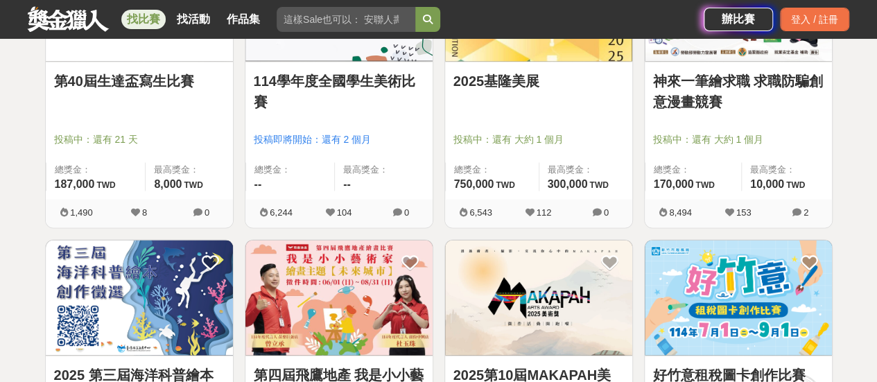
scroll to position [1317, 0]
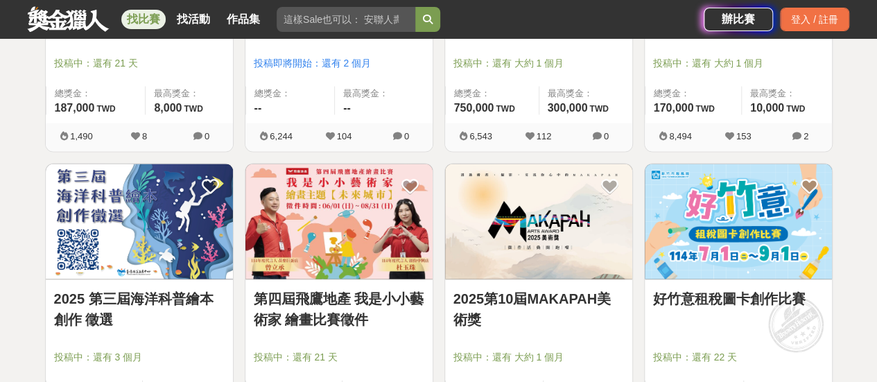
click at [308, 297] on link "第四屆飛鷹地產 我是小小藝術家 繪畫比賽徵件" at bounding box center [339, 309] width 171 height 42
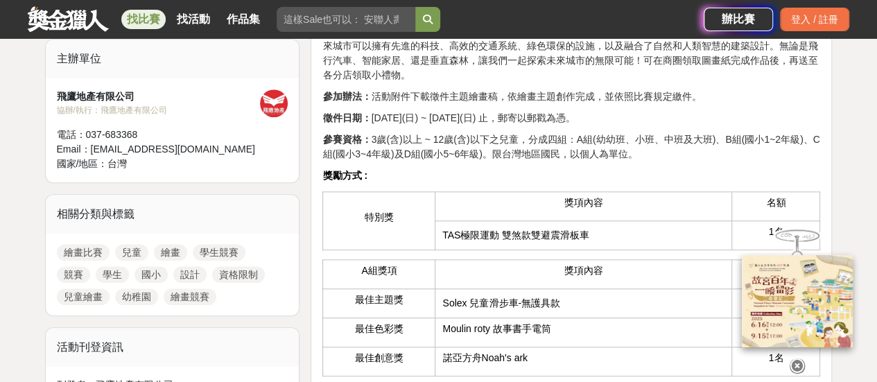
scroll to position [555, 0]
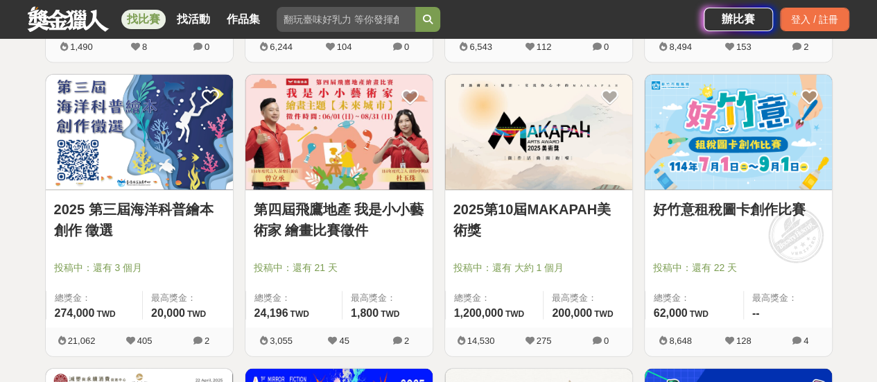
scroll to position [1317, 0]
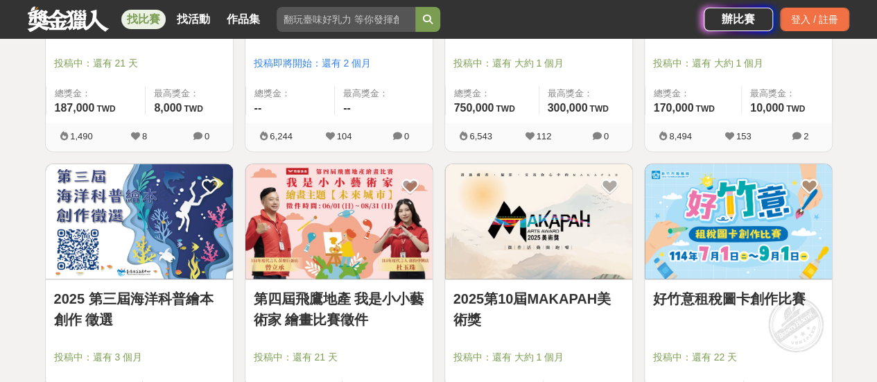
click at [735, 299] on link "好竹意租稅圖卡創作比賽" at bounding box center [738, 298] width 171 height 21
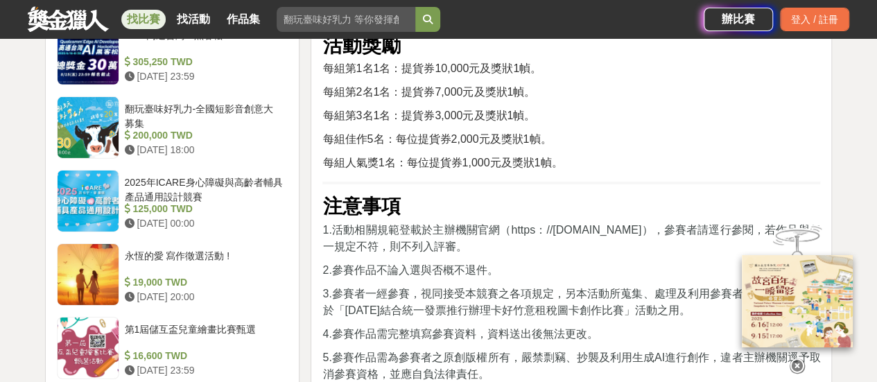
scroll to position [2218, 0]
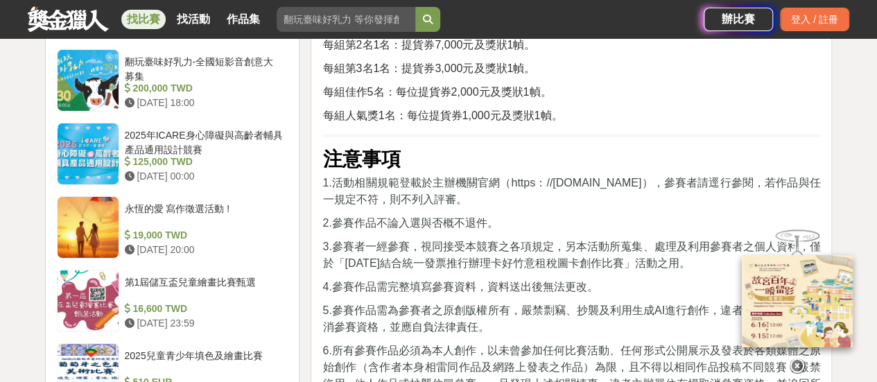
click at [784, 293] on img at bounding box center [797, 301] width 111 height 92
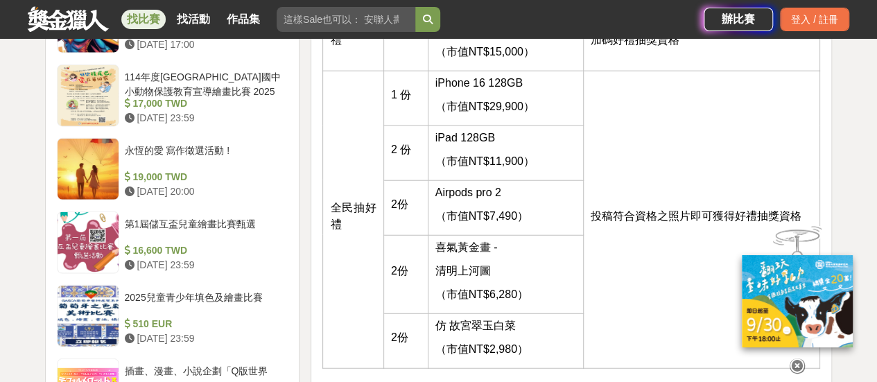
scroll to position [1733, 0]
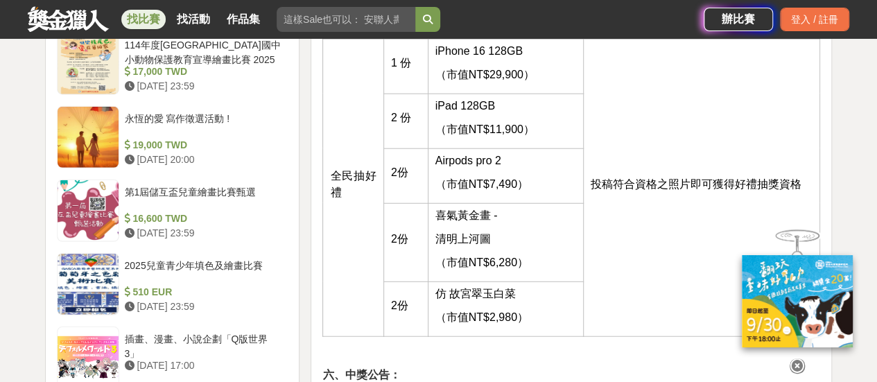
click at [797, 360] on icon at bounding box center [797, 365] width 15 height 15
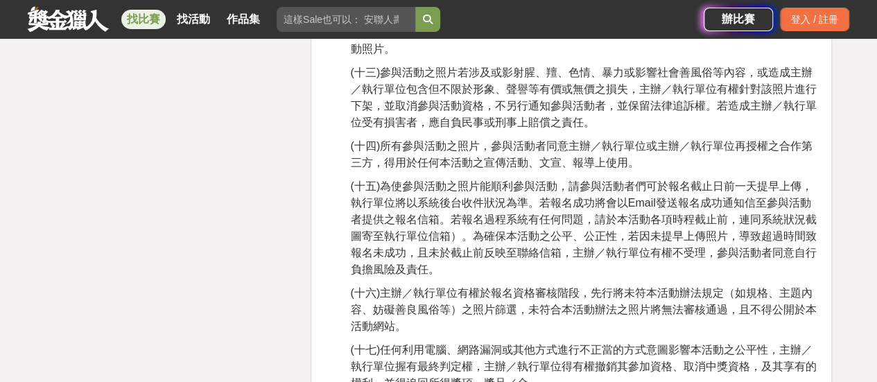
scroll to position [2981, 0]
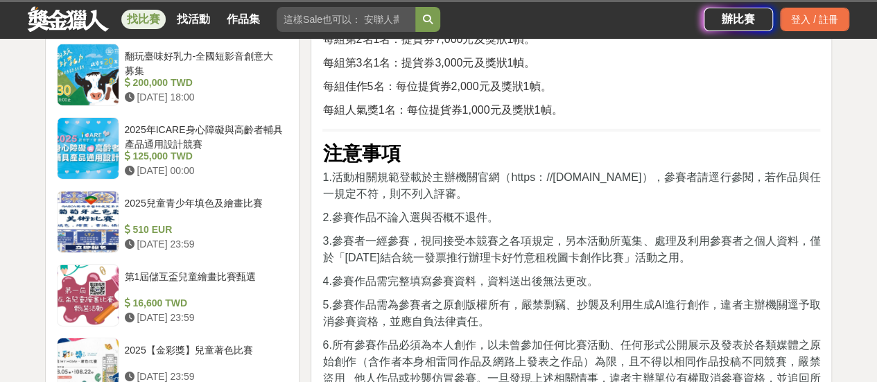
scroll to position [2218, 0]
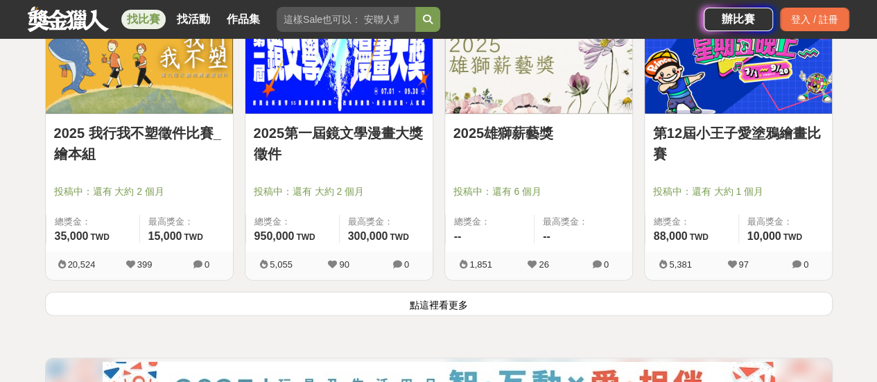
scroll to position [1802, 0]
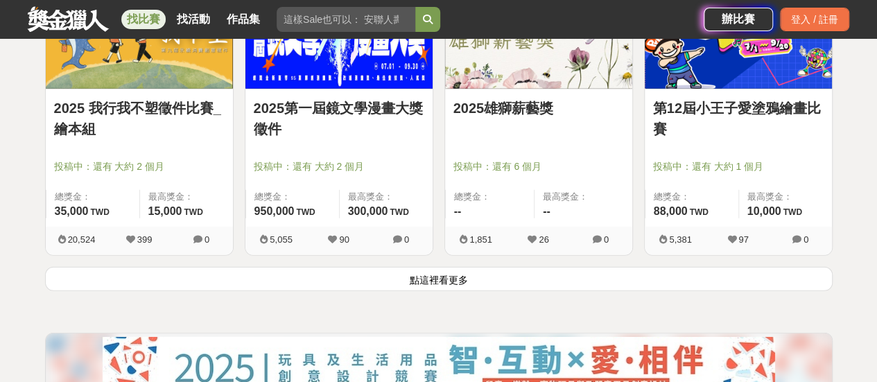
click at [437, 273] on button "點這裡看更多" at bounding box center [438, 279] width 787 height 24
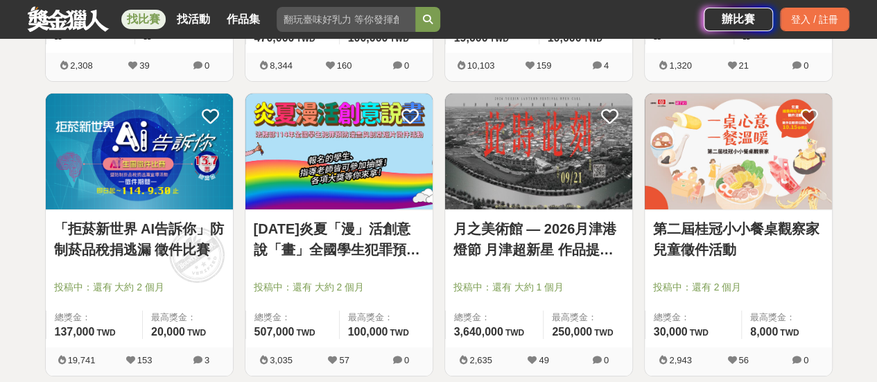
scroll to position [2842, 0]
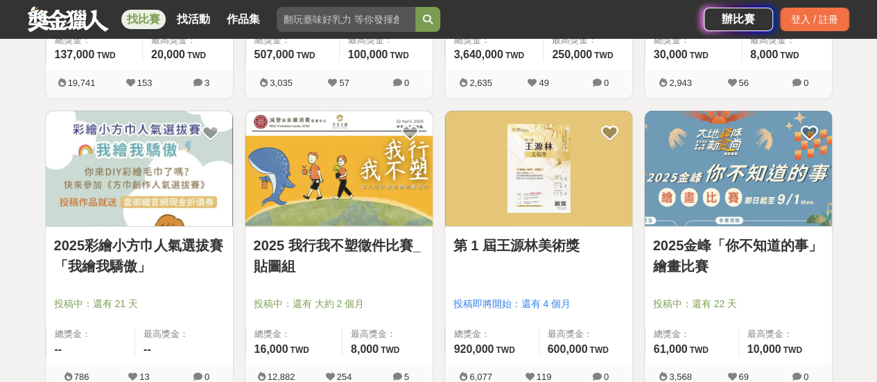
click at [123, 177] on img at bounding box center [139, 169] width 187 height 116
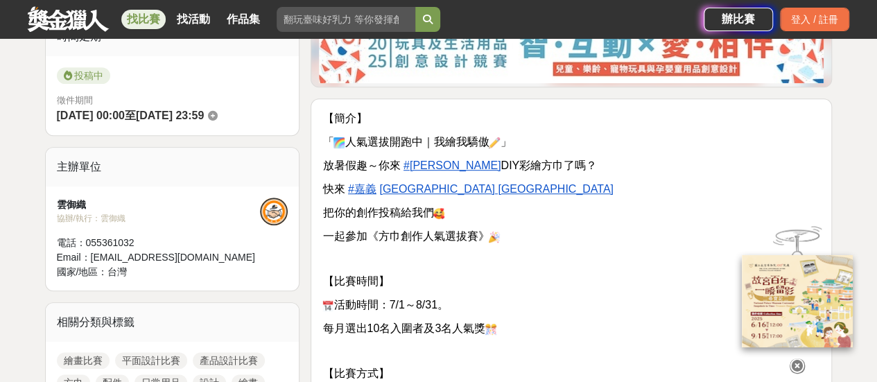
scroll to position [347, 0]
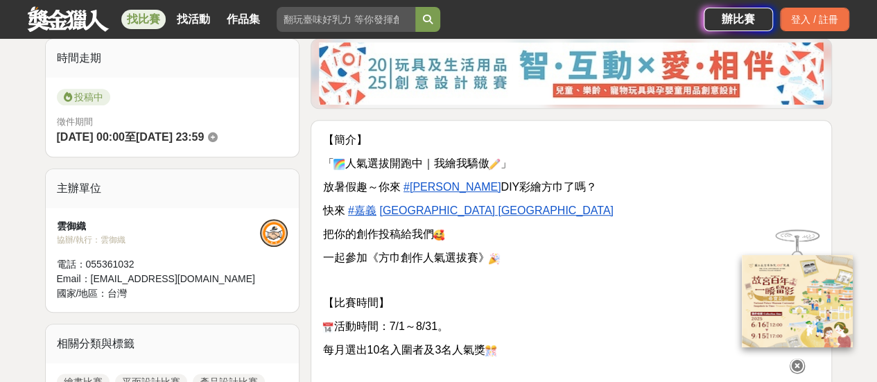
click at [394, 207] on u "檜意森活村 Hinoki Village" at bounding box center [496, 210] width 234 height 12
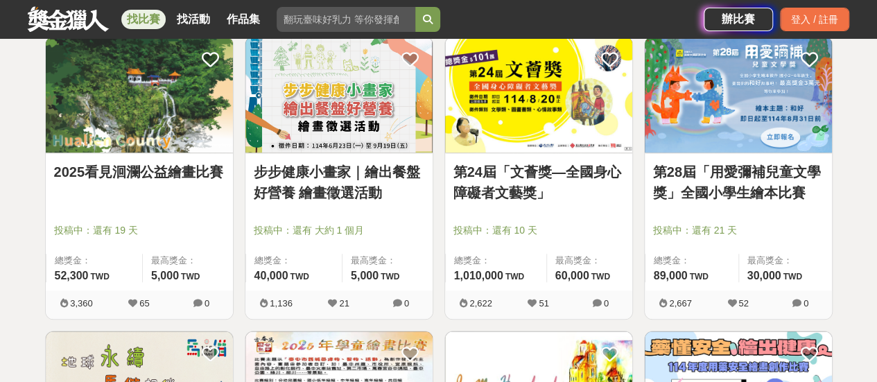
scroll to position [3189, 0]
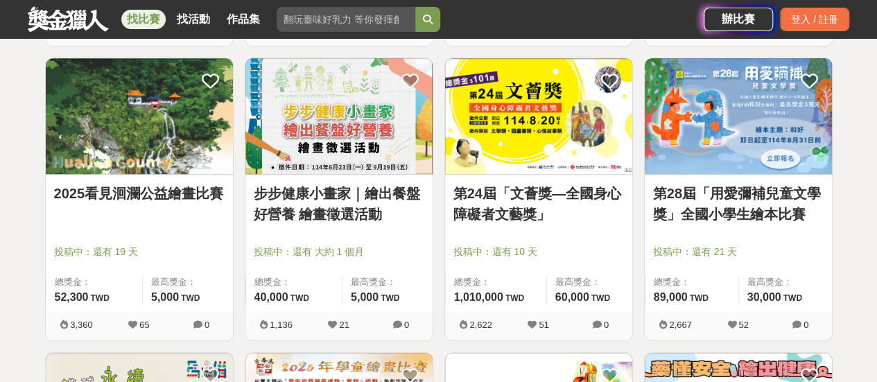
click at [323, 128] on img at bounding box center [338, 116] width 187 height 116
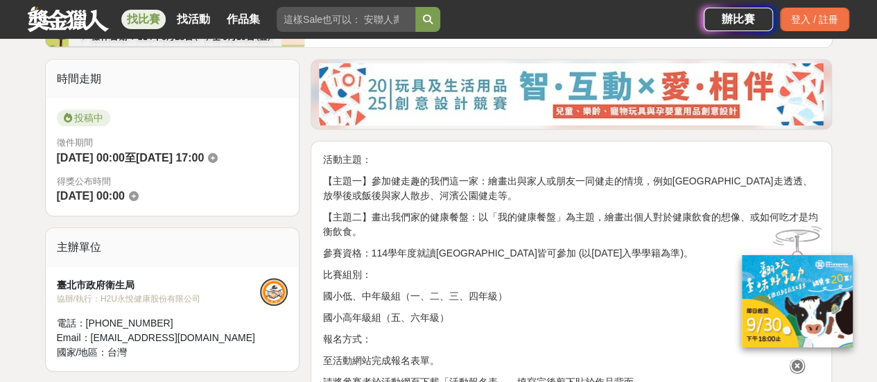
scroll to position [416, 0]
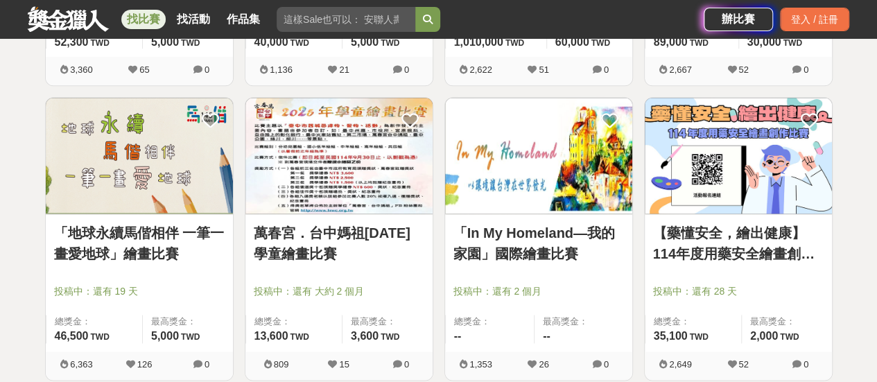
scroll to position [3466, 0]
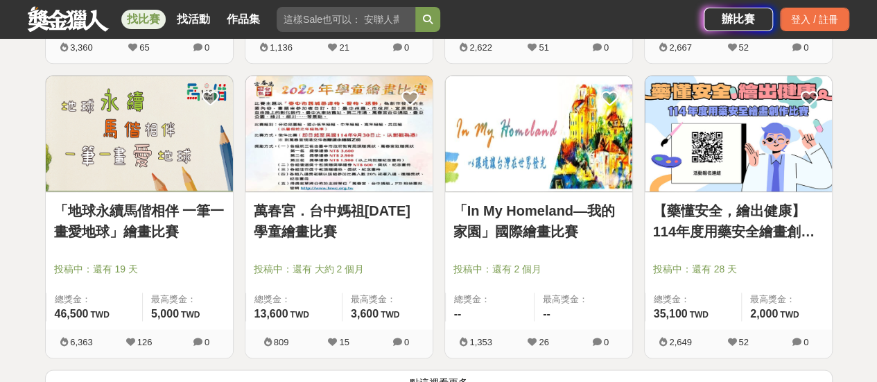
click at [345, 209] on link "萬春宮．台中媽祖2025年學童繪畫比賽" at bounding box center [339, 221] width 171 height 42
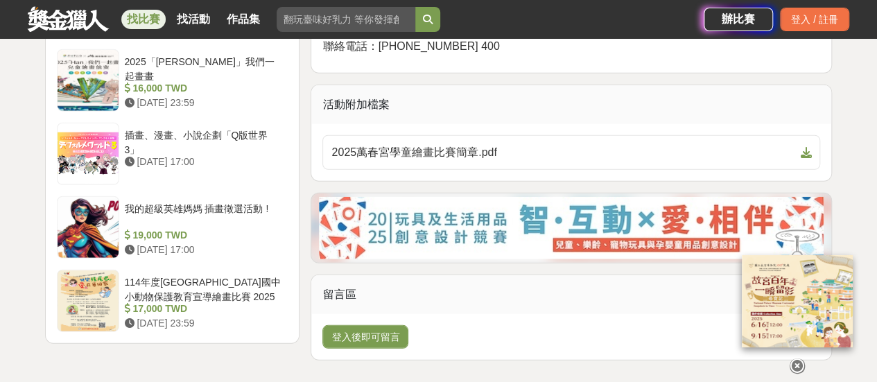
scroll to position [1594, 0]
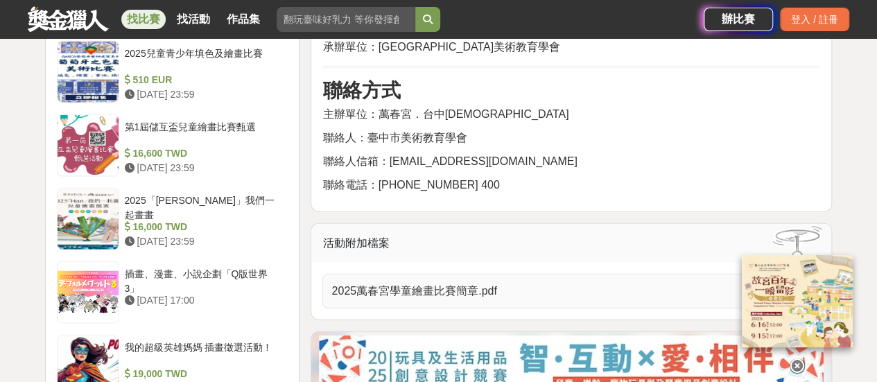
click at [428, 283] on span "2025萬春宮學童繪畫比賽簡章.pdf" at bounding box center [562, 291] width 463 height 17
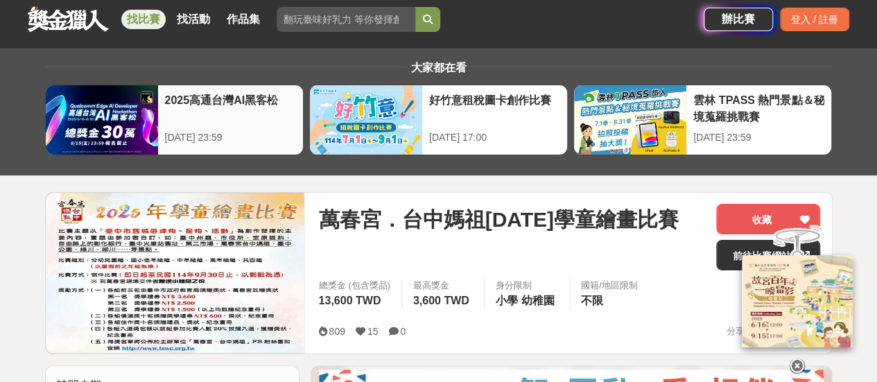
scroll to position [0, 0]
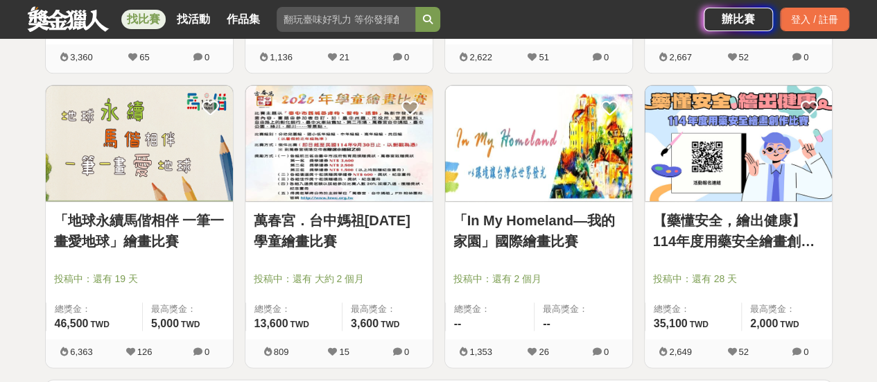
scroll to position [3466, 0]
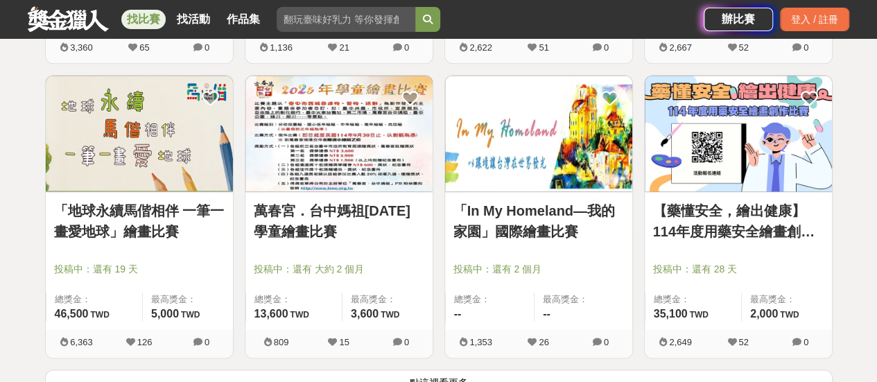
click at [299, 211] on link "萬春宮．台中媽祖2025年學童繪畫比賽" at bounding box center [339, 221] width 171 height 42
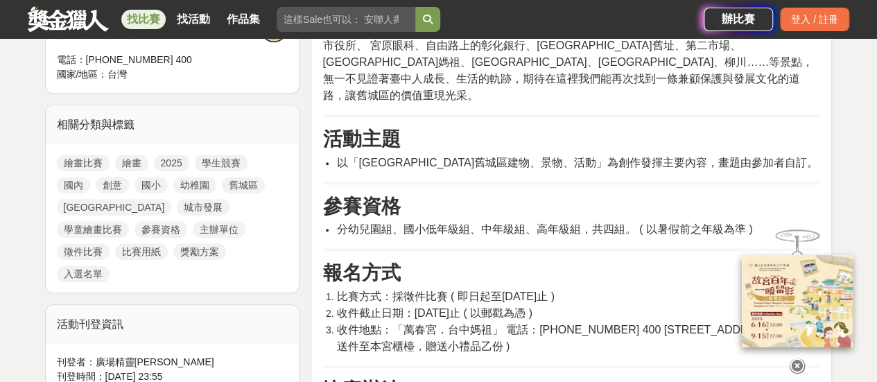
scroll to position [416, 0]
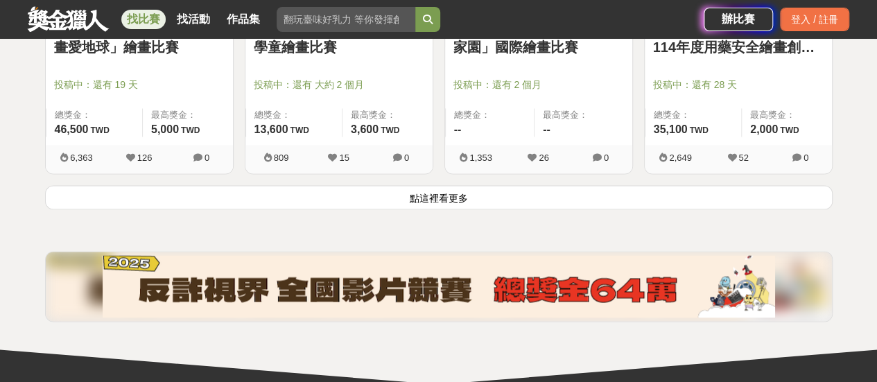
scroll to position [3674, 0]
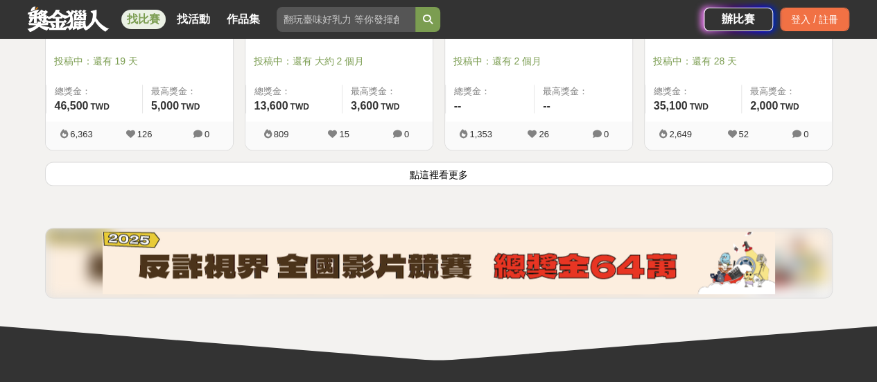
click at [427, 164] on button "點這裡看更多" at bounding box center [438, 174] width 787 height 24
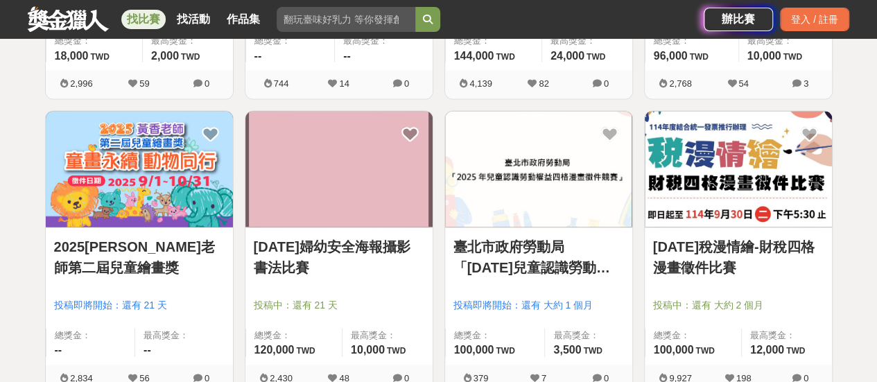
scroll to position [4021, 0]
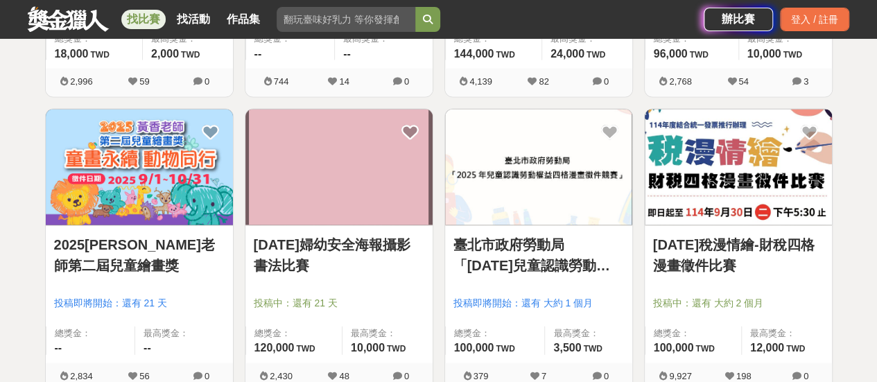
click at [532, 257] on link "臺北市政府勞動局「2025年兒童認識勞動權益四格漫畫徵件競賽」" at bounding box center [538, 255] width 171 height 42
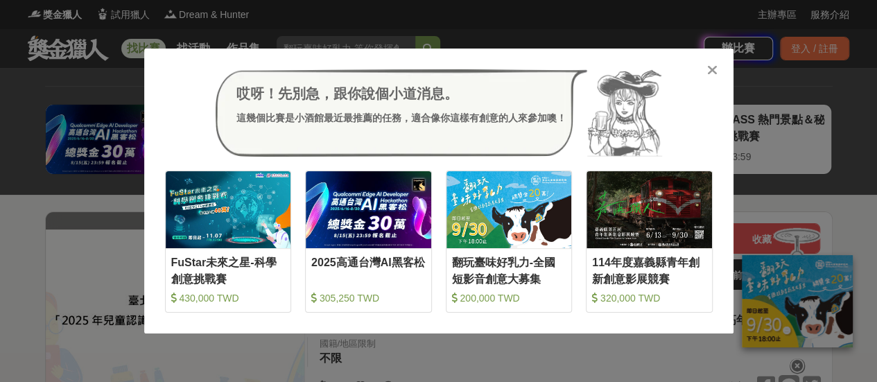
click at [711, 70] on icon at bounding box center [712, 70] width 10 height 14
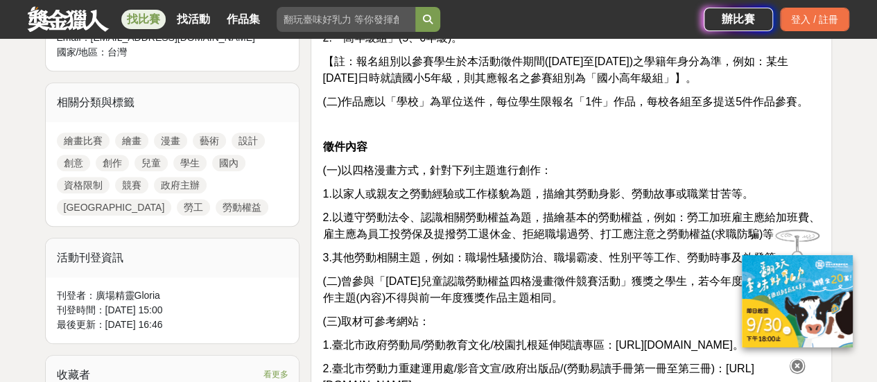
scroll to position [624, 0]
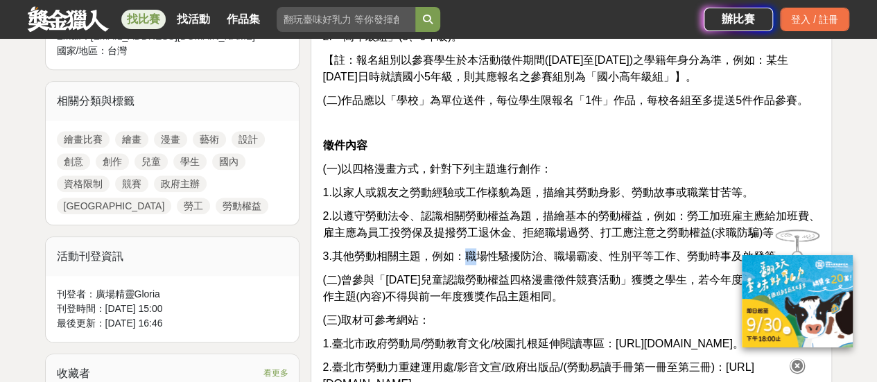
drag, startPoint x: 469, startPoint y: 223, endPoint x: 481, endPoint y: 221, distance: 12.0
click at [473, 250] on span "3.其他勞動相關主題，例如：職場性騷擾防治、職場霸凌、性別平等工作、勞動時事及啟發等。" at bounding box center [554, 256] width 464 height 12
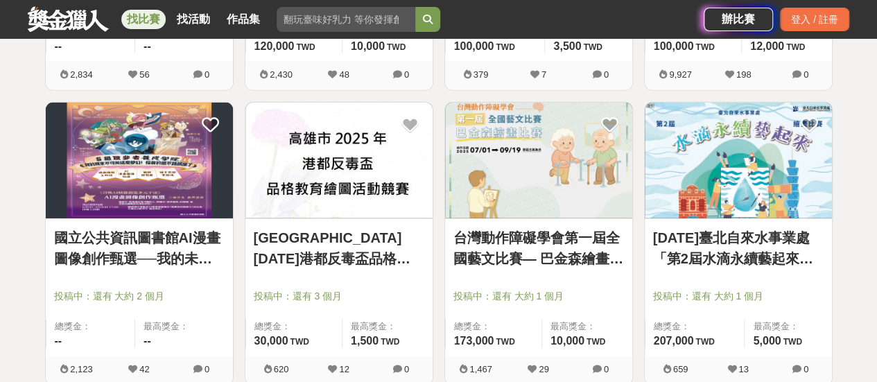
scroll to position [4367, 0]
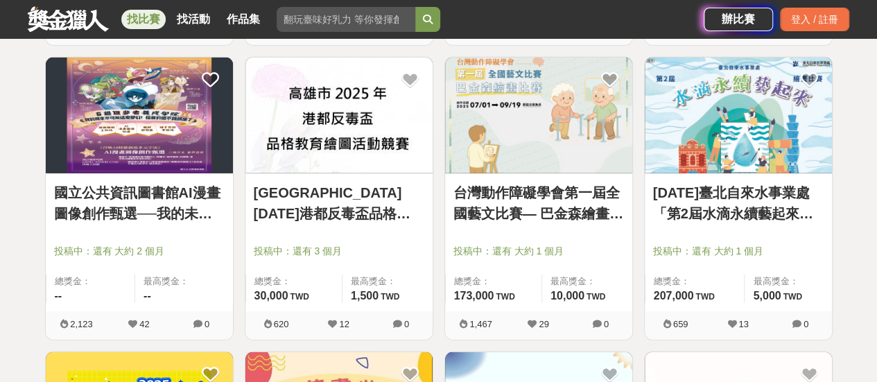
click at [512, 186] on link "台灣動作障礙學會第一屆全國藝文比賽— 巴金森繪畫比賽" at bounding box center [538, 203] width 171 height 42
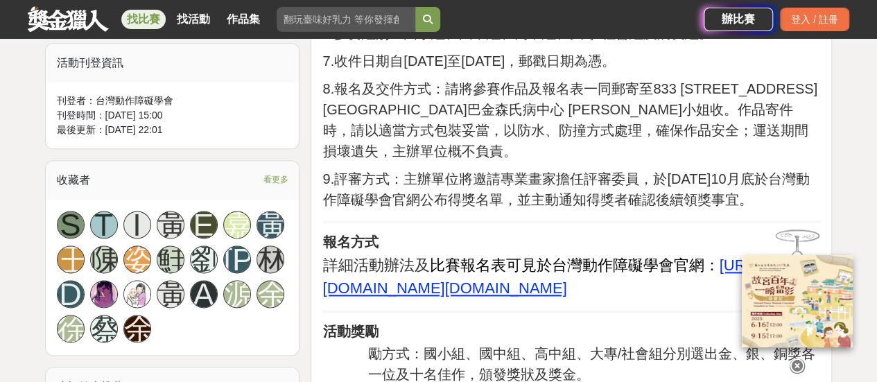
scroll to position [832, 0]
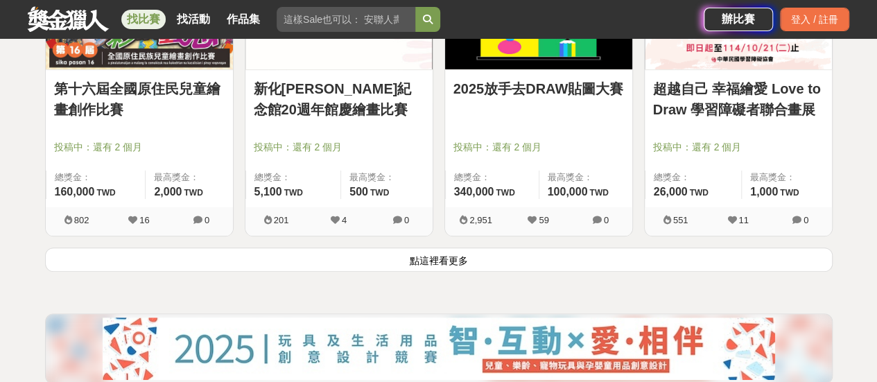
scroll to position [5407, 0]
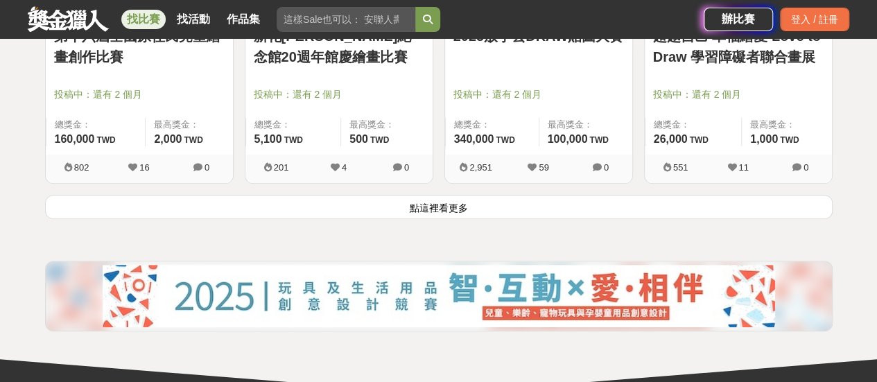
click at [428, 200] on button "點這裡看更多" at bounding box center [438, 207] width 787 height 24
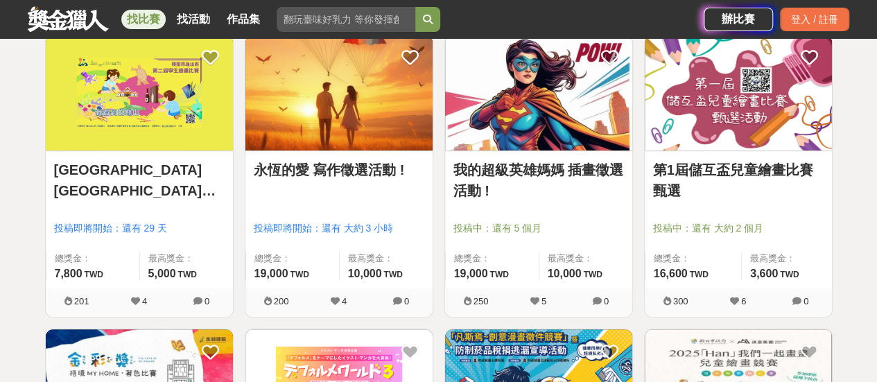
scroll to position [5546, 0]
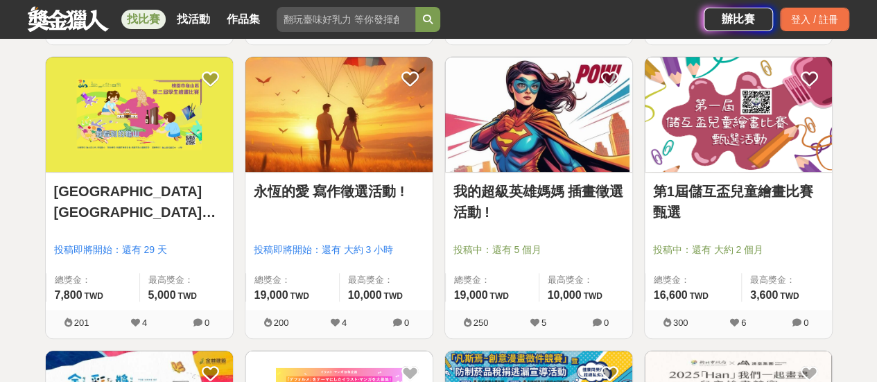
click at [101, 187] on link "桃園市龜山區第二屆學生繪畫比賽" at bounding box center [139, 202] width 171 height 42
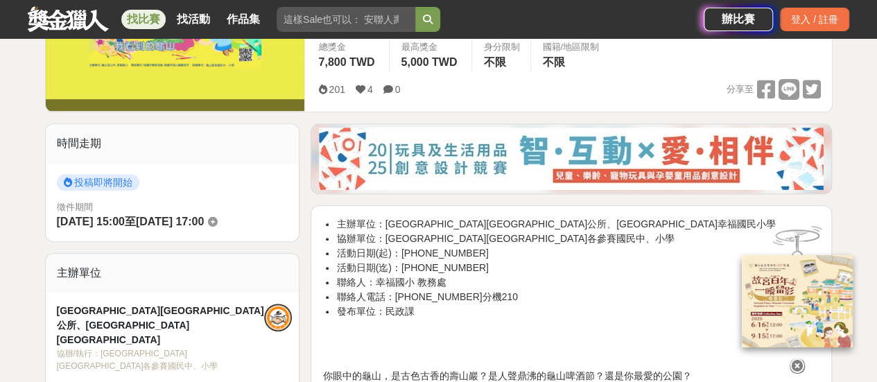
scroll to position [347, 0]
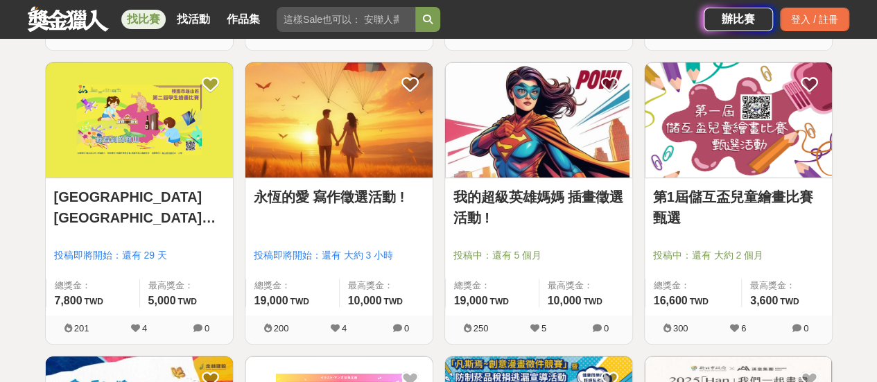
scroll to position [5546, 0]
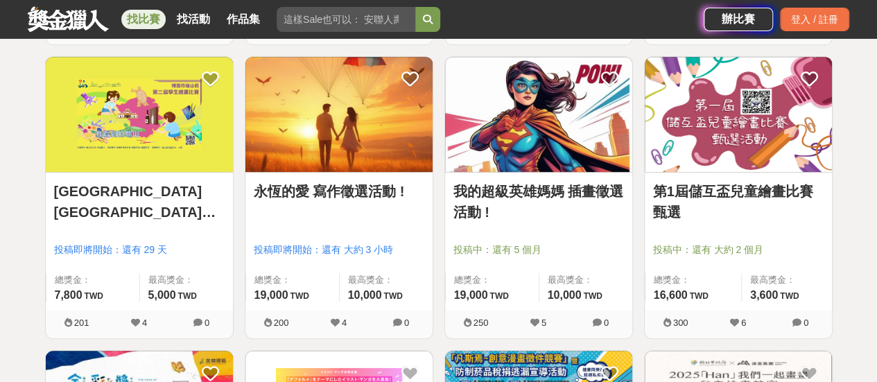
click at [511, 181] on link "我的超級英雄媽媽 插畫徵選活動 !" at bounding box center [538, 202] width 171 height 42
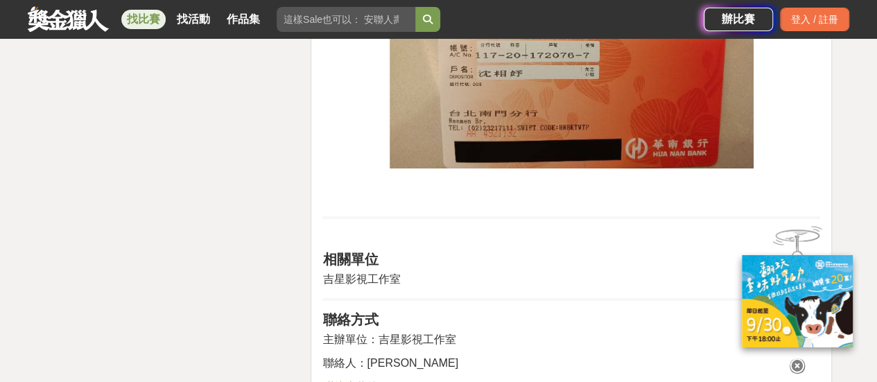
scroll to position [2565, 0]
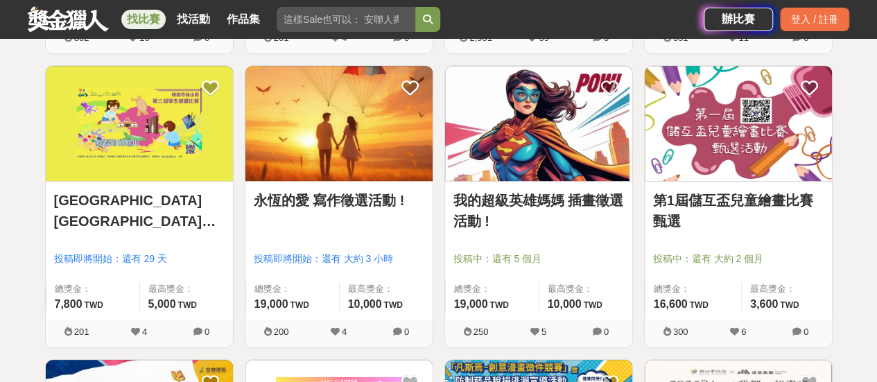
scroll to position [5546, 0]
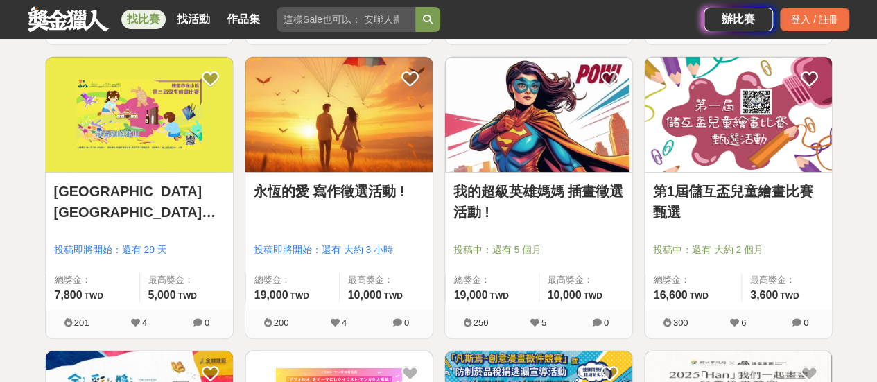
click at [725, 181] on link "第1屆儲互盃兒童繪畫比賽甄選" at bounding box center [738, 202] width 171 height 42
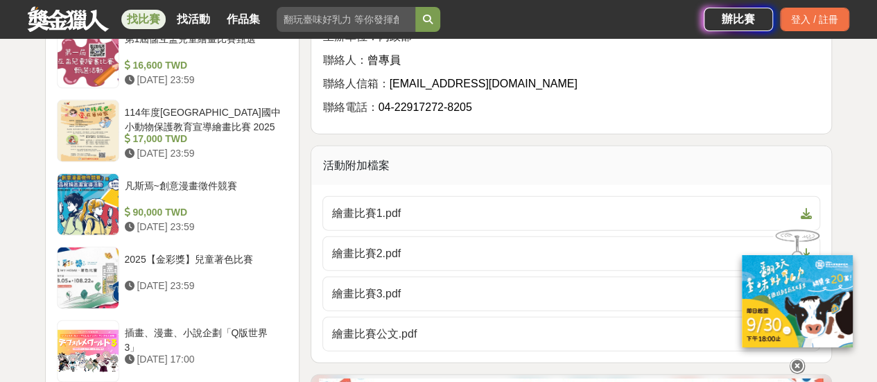
scroll to position [1594, 0]
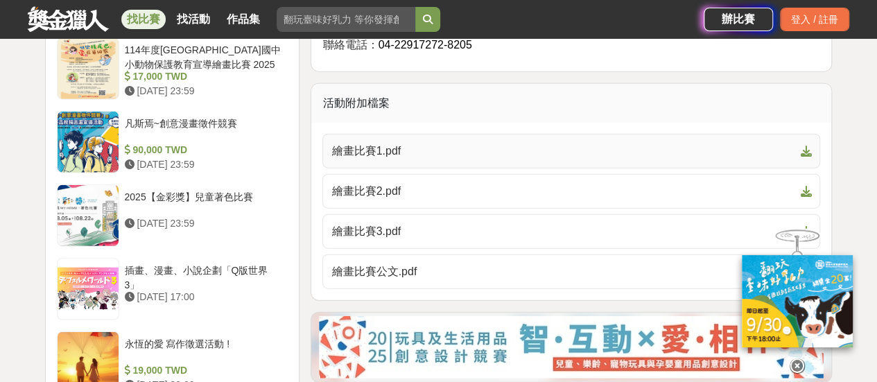
click at [373, 159] on span "繪畫比賽1.pdf" at bounding box center [562, 151] width 463 height 17
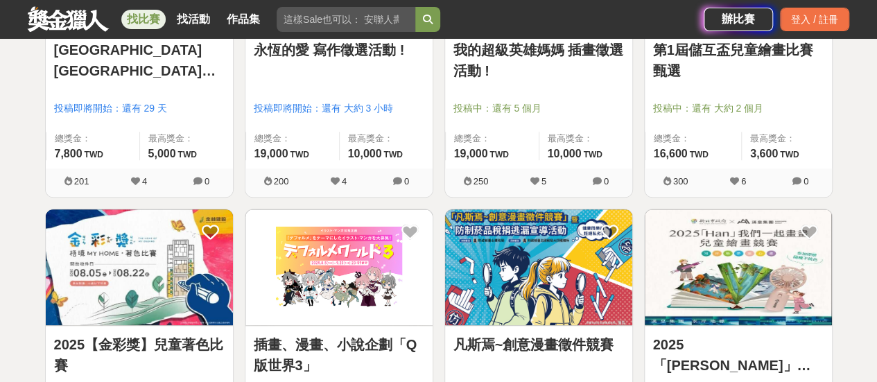
scroll to position [5684, 0]
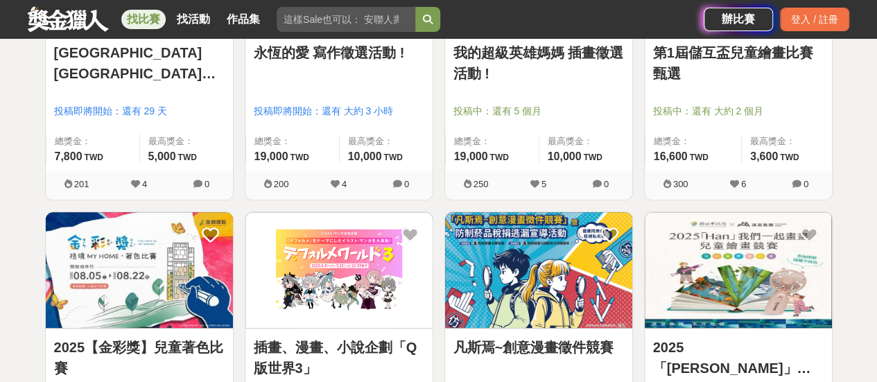
click at [717, 343] on link "2025「Han」我們一起畫畫" at bounding box center [738, 358] width 171 height 42
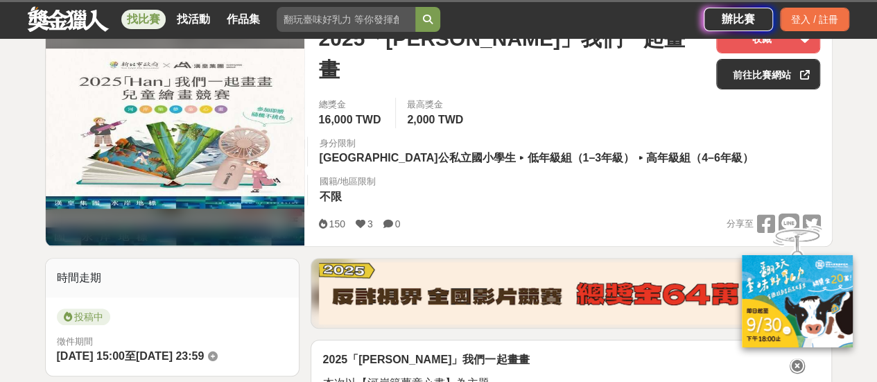
scroll to position [208, 0]
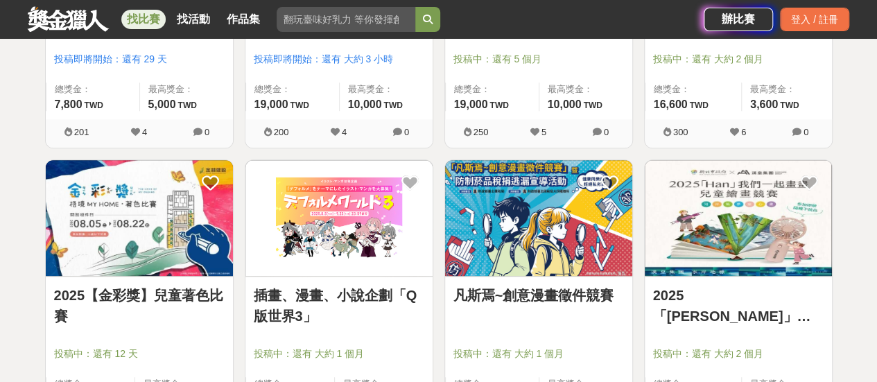
scroll to position [5823, 0]
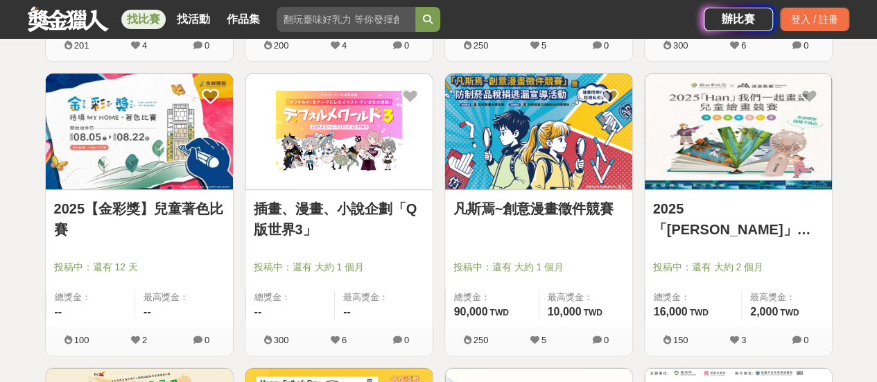
click at [127, 202] on link "2025【金彩獎】兒童著色比賽" at bounding box center [139, 219] width 171 height 42
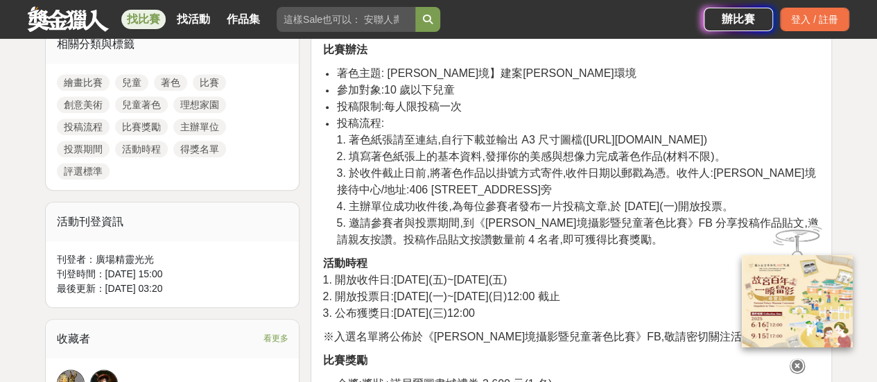
scroll to position [624, 0]
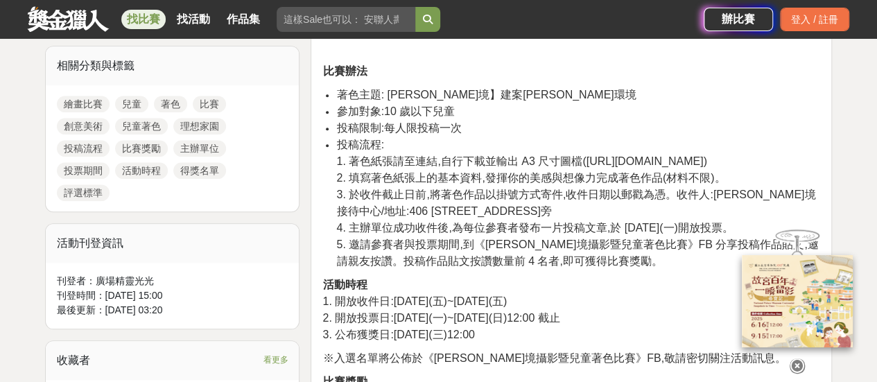
drag, startPoint x: 581, startPoint y: 164, endPoint x: 708, endPoint y: 154, distance: 127.2
click at [706, 155] on span "1. 著色紙張請至連結,自行下載並輸出 A3 尺寸圖檔(https://reurl.cc/daeR4M)" at bounding box center [521, 161] width 370 height 12
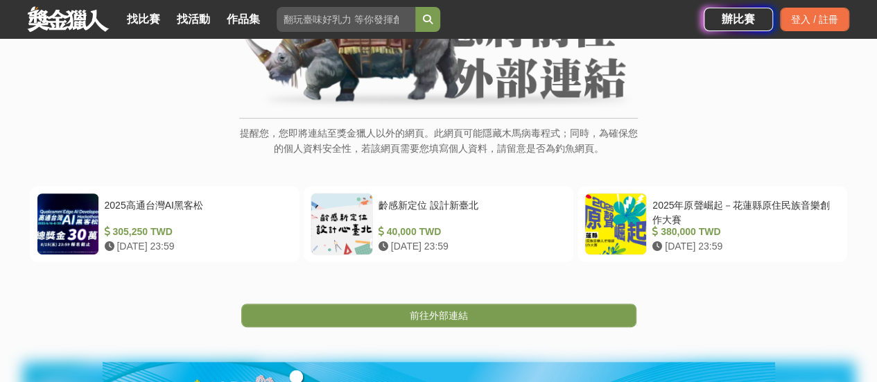
scroll to position [139, 0]
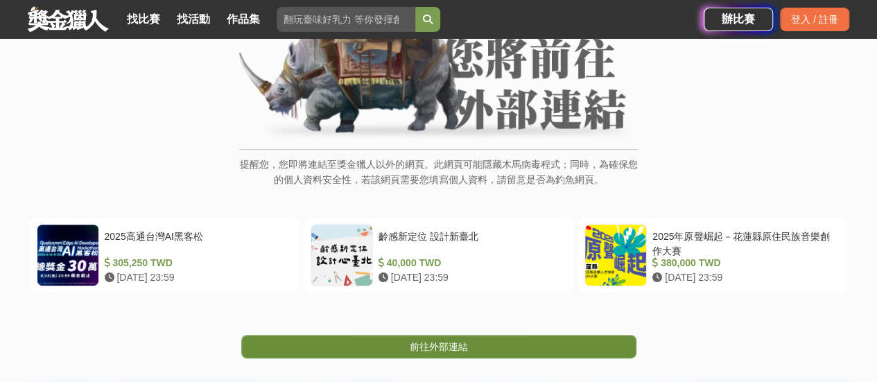
click at [437, 345] on span "前往外部連結" at bounding box center [439, 346] width 58 height 11
